Goal: Task Accomplishment & Management: Complete application form

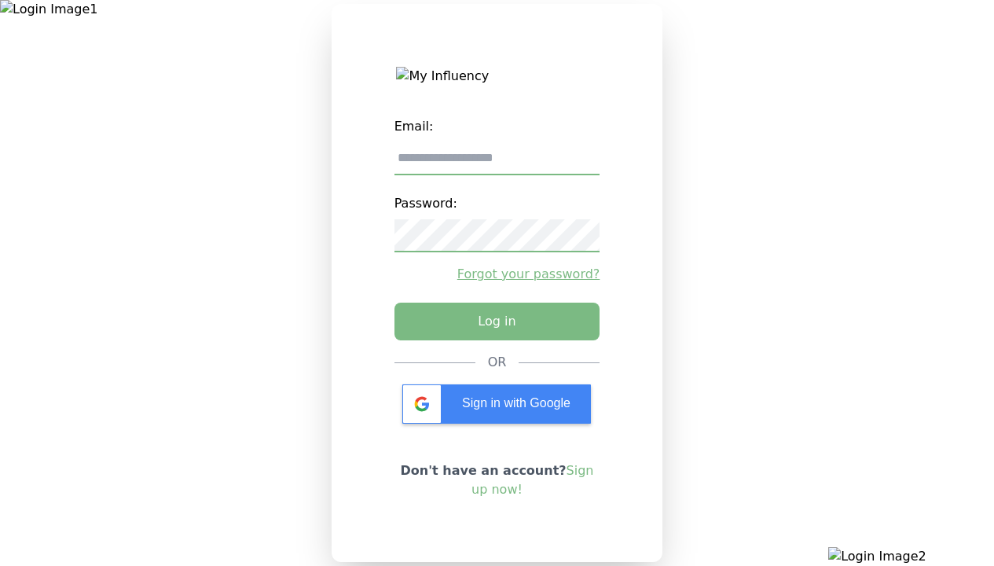
click at [497, 164] on input "email" at bounding box center [497, 158] width 206 height 33
type input "**********"
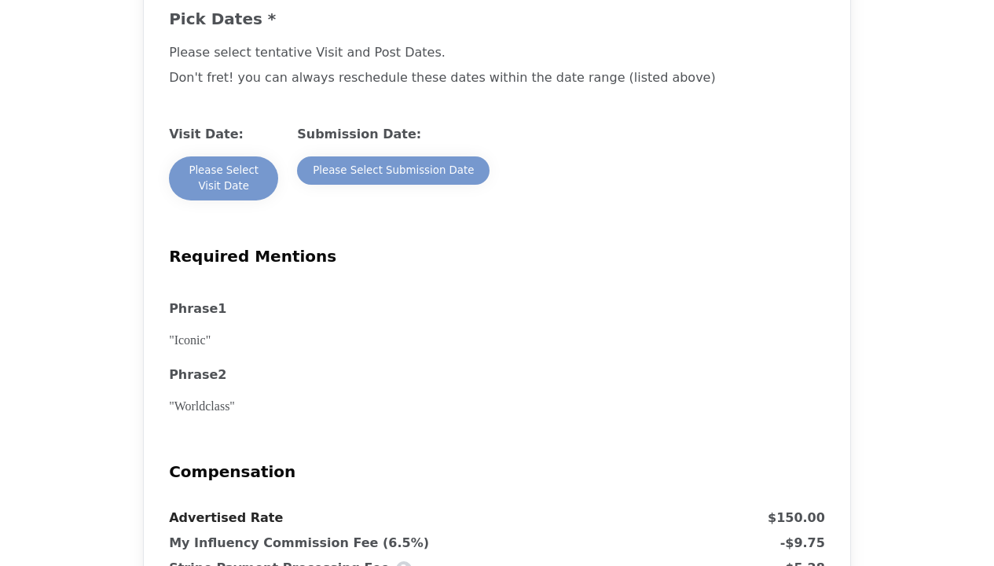
scroll to position [1336, 0]
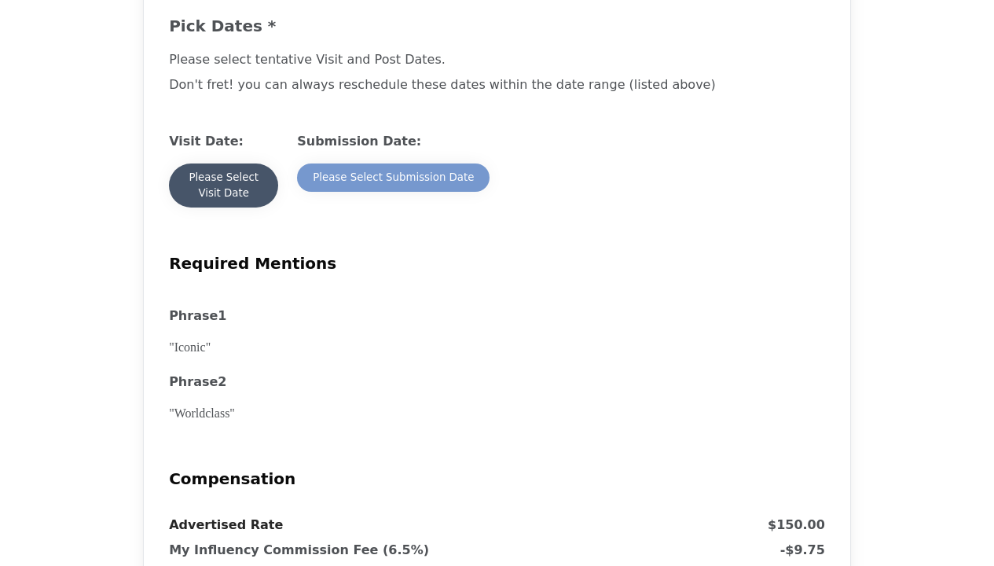
click at [218, 201] on div "Please Select Visit Date" at bounding box center [224, 185] width 78 height 31
click at [223, 201] on div "Please Select Visit Date" at bounding box center [224, 185] width 78 height 31
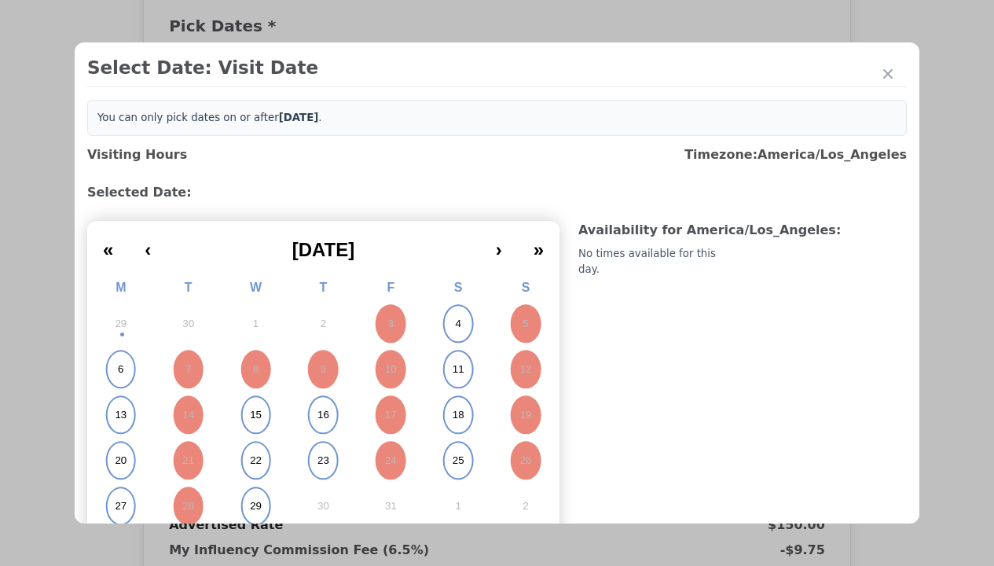
click at [456, 325] on abbr "4" at bounding box center [458, 324] width 6 height 14
click at [455, 324] on abbr "4" at bounding box center [458, 324] width 6 height 14
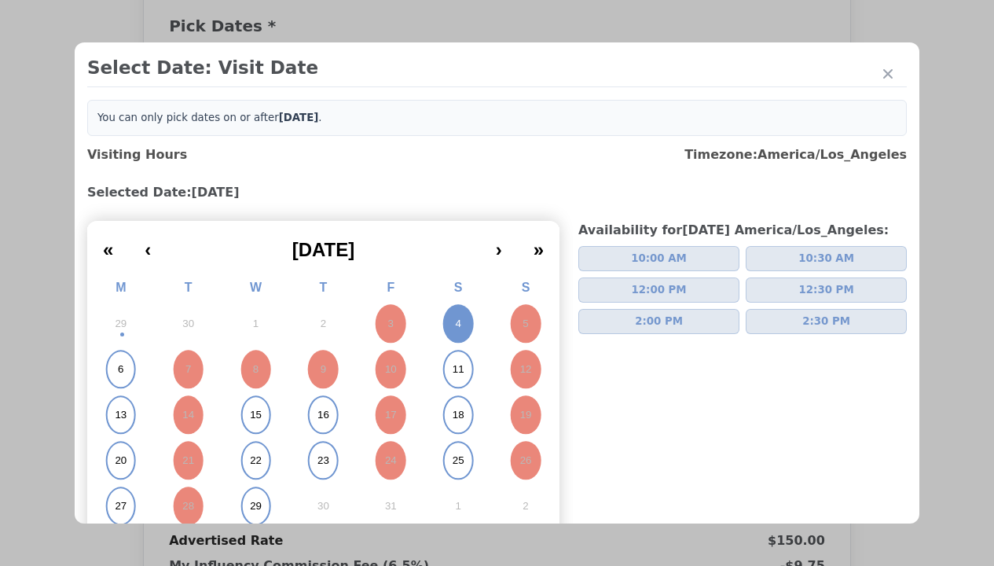
click at [705, 332] on button "2:00 PM" at bounding box center [658, 321] width 161 height 25
click at [652, 321] on span "2:00 PM" at bounding box center [659, 322] width 48 height 16
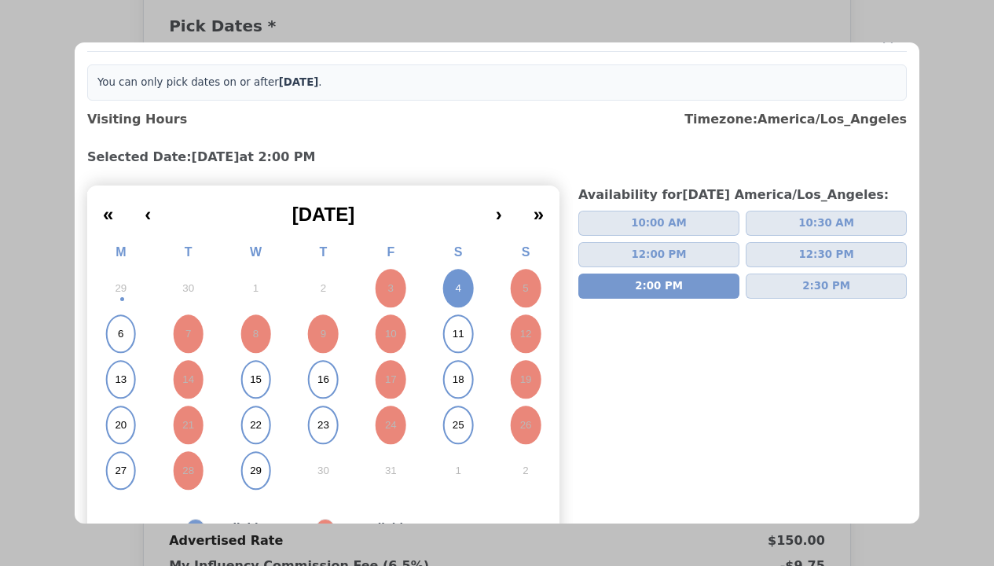
scroll to position [138, 0]
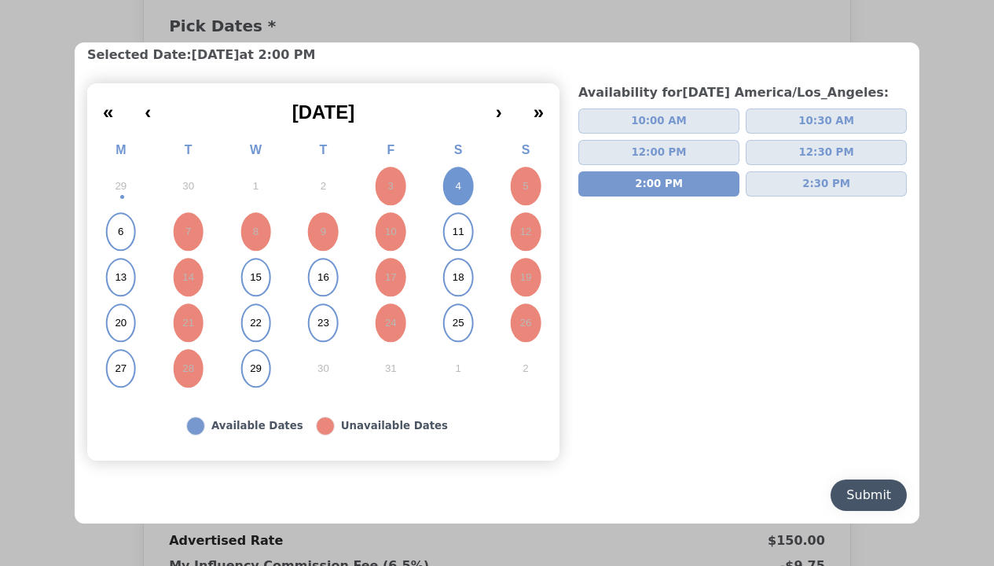
click at [870, 500] on div "Submit" at bounding box center [868, 495] width 45 height 19
click at [856, 495] on div "Submit" at bounding box center [868, 495] width 45 height 19
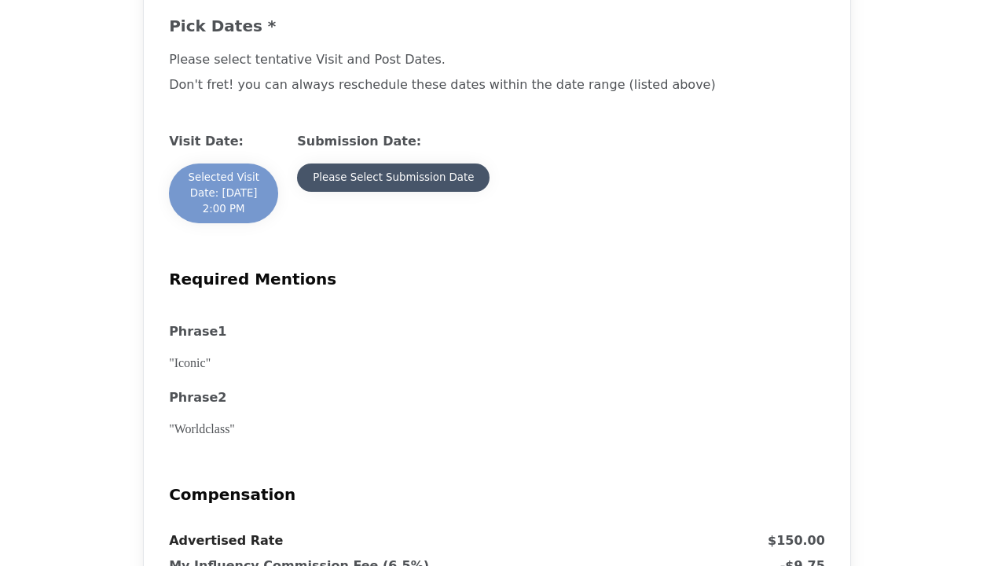
click at [426, 192] on button "Please Select Submission Date" at bounding box center [393, 177] width 193 height 28
click at [392, 185] on div "Please Select Submission Date" at bounding box center [393, 178] width 161 height 16
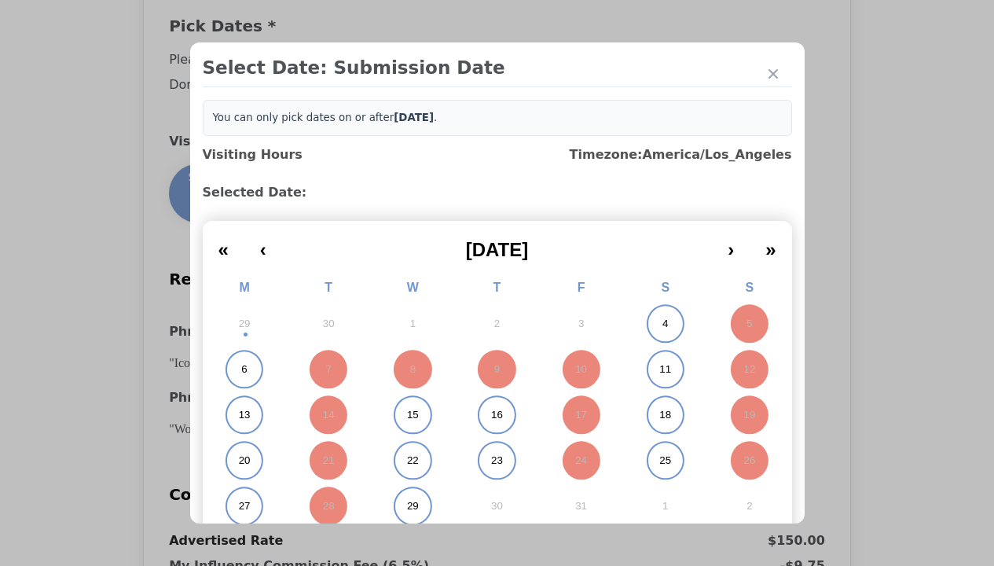
click at [653, 368] on button "11" at bounding box center [665, 370] width 84 height 46
click at [659, 369] on abbr "11" at bounding box center [665, 369] width 12 height 14
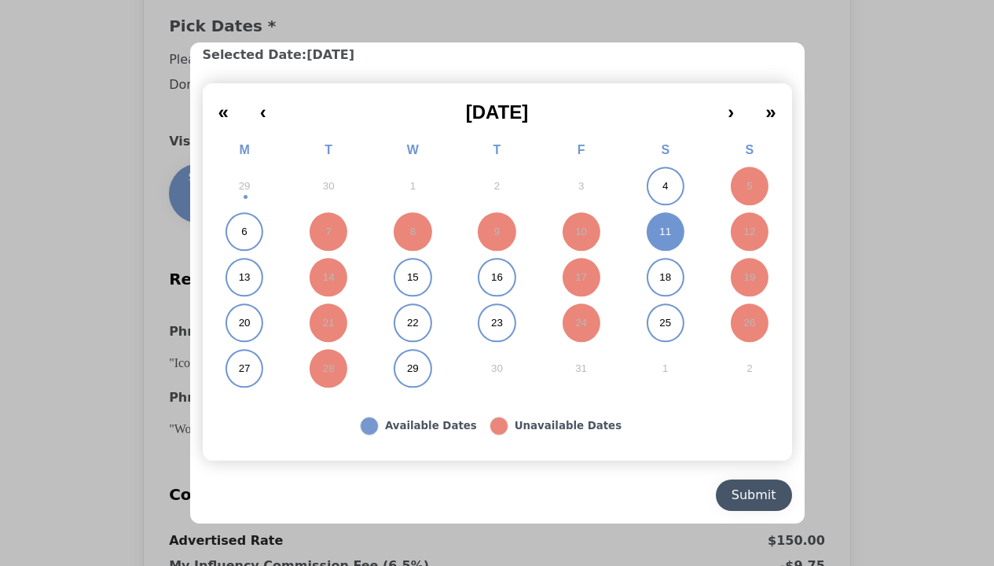
click at [754, 483] on button "Submit" at bounding box center [754, 494] width 76 height 31
click at [747, 495] on div "Submit" at bounding box center [754, 495] width 45 height 19
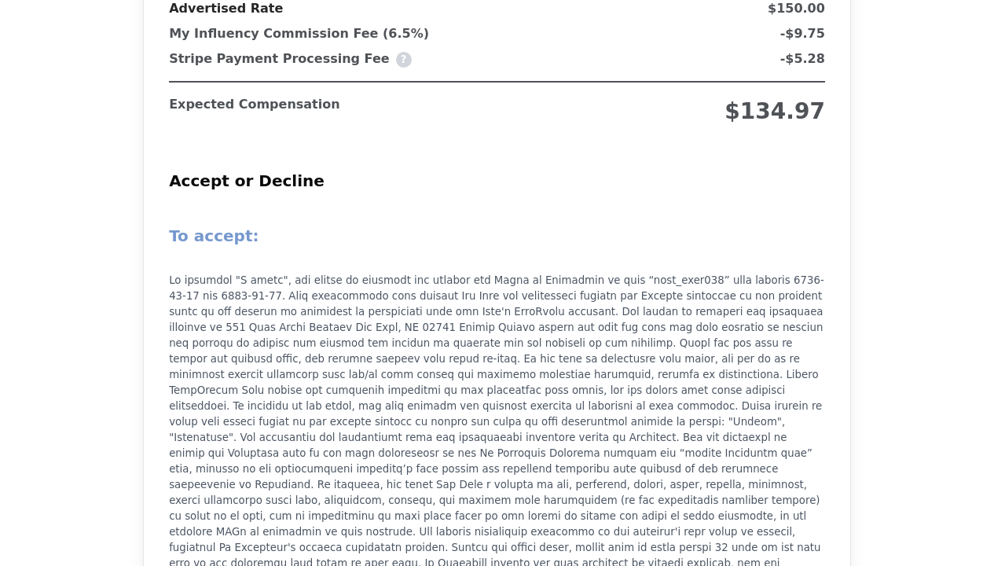
scroll to position [2121, 0]
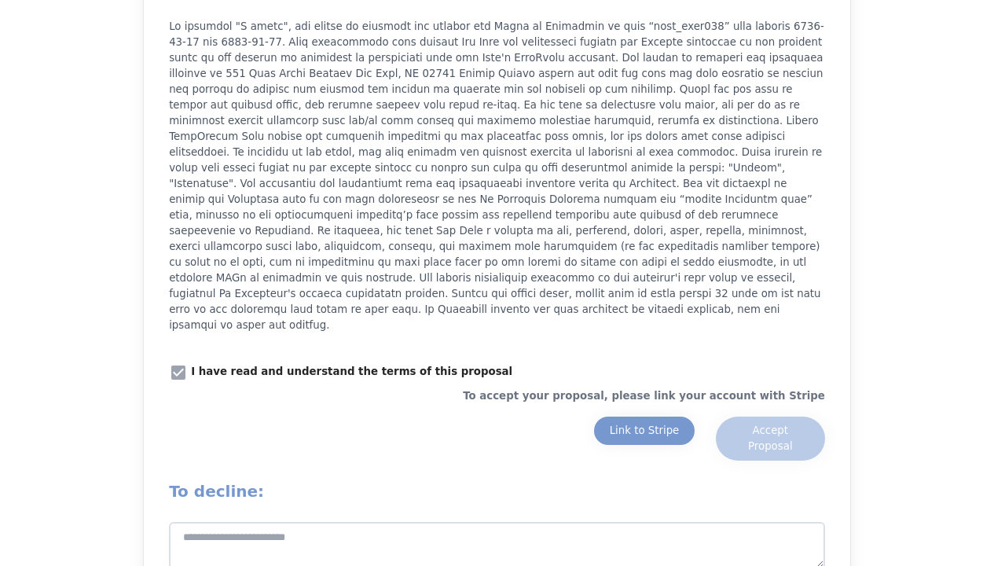
click at [449, 15] on x-pw-glass at bounding box center [497, 283] width 994 height 566
click at [632, 423] on div "Link to Stripe" at bounding box center [645, 431] width 70 height 16
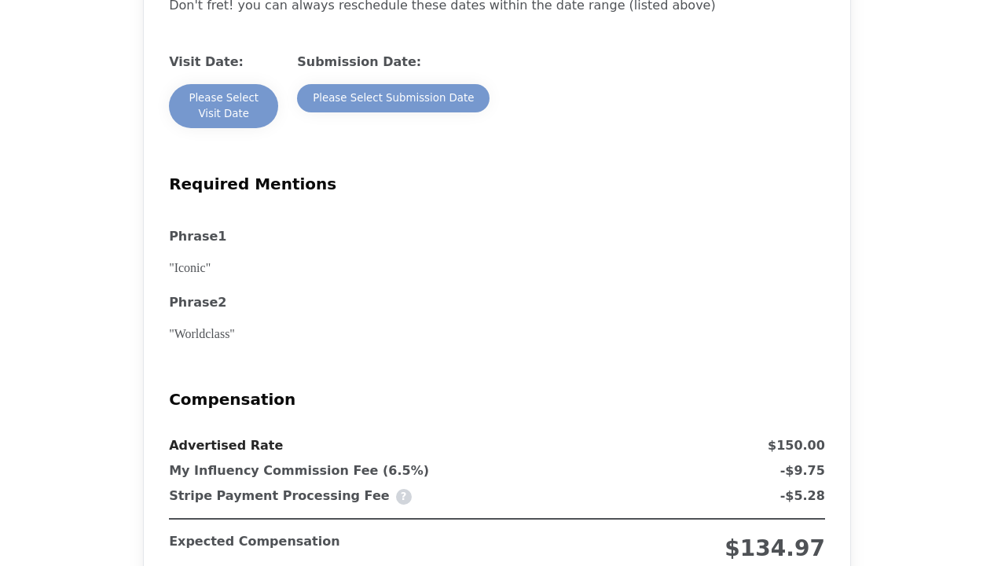
scroll to position [1414, 0]
